Goal: Find specific page/section: Find specific page/section

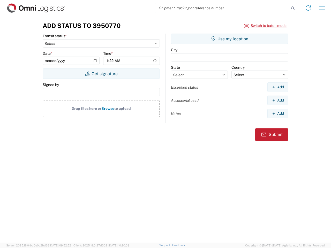
click at [222, 8] on input "search" at bounding box center [222, 8] width 134 height 10
click at [293, 8] on icon at bounding box center [292, 8] width 7 height 7
click at [308, 8] on icon at bounding box center [308, 8] width 8 height 8
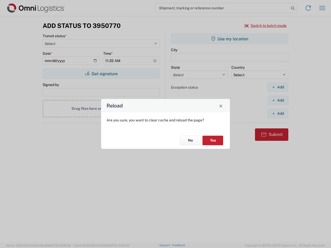
click at [322, 8] on div "Reload Are you sure, you want to clear cache and reload the page? No Yes" at bounding box center [165, 124] width 331 height 248
click at [266, 26] on div "Reload Are you sure, you want to clear cache and reload the page? No Yes" at bounding box center [165, 124] width 331 height 248
click at [101, 74] on div "Reload Are you sure, you want to clear cache and reload the page? No Yes" at bounding box center [165, 124] width 331 height 248
click at [230, 39] on div "Reload Are you sure, you want to clear cache and reload the page? No Yes" at bounding box center [165, 124] width 331 height 248
click at [278, 87] on div "Reload Are you sure, you want to clear cache and reload the page? No Yes" at bounding box center [165, 124] width 331 height 248
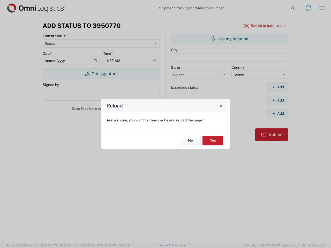
click at [278, 100] on div "Reload Are you sure, you want to clear cache and reload the page? No Yes" at bounding box center [165, 124] width 331 height 248
click at [278, 114] on div "Reload Are you sure, you want to clear cache and reload the page? No Yes" at bounding box center [165, 124] width 331 height 248
